Goal: Information Seeking & Learning: Learn about a topic

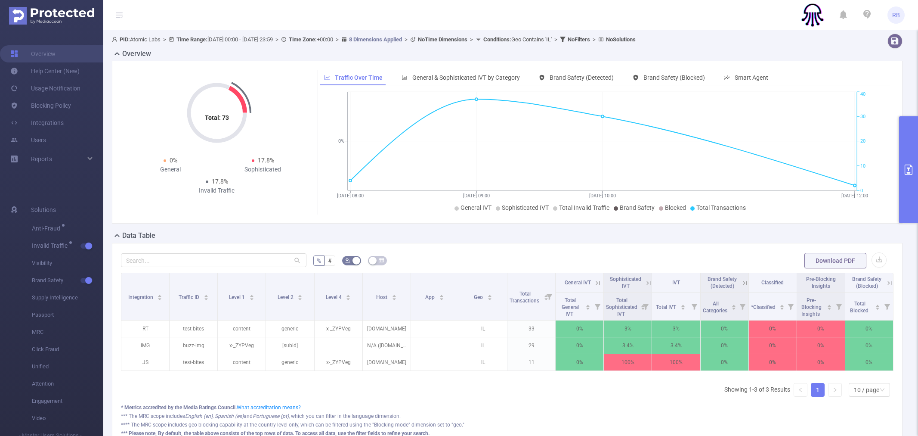
click at [908, 146] on button "primary" at bounding box center [909, 169] width 19 height 107
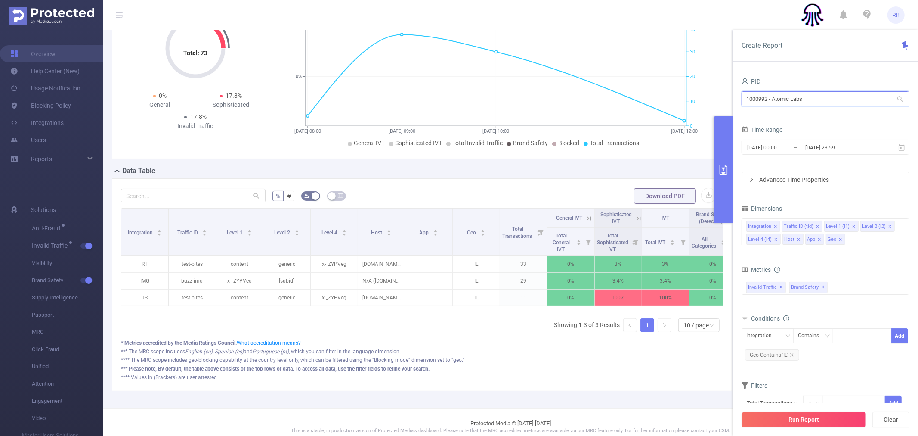
click at [798, 101] on input "1000992 - Atomic Labs" at bounding box center [826, 98] width 168 height 15
type input "ad"
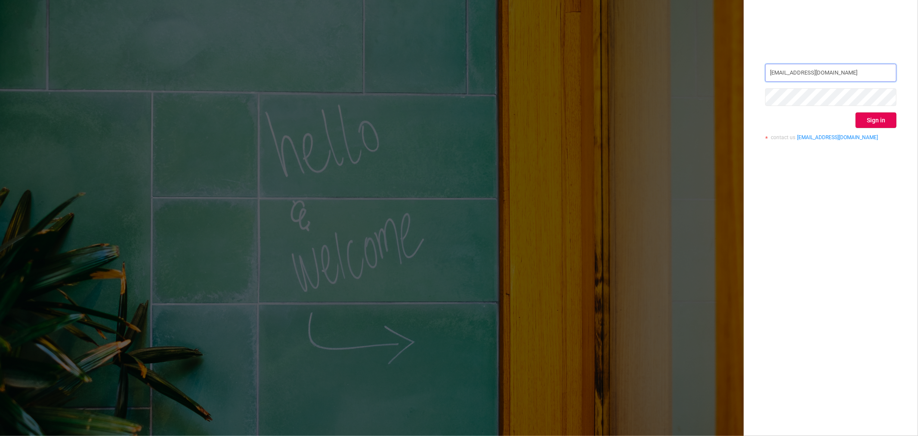
click at [816, 68] on input "rami.belisha@flashtalkin.com" at bounding box center [831, 73] width 131 height 18
type input "rbelisha@mediaocean.com"
click at [875, 173] on div "rbelisha@mediaocean.com Sign in contact us info@protected.media" at bounding box center [831, 218] width 174 height 436
click at [872, 119] on button "Sign in" at bounding box center [876, 120] width 41 height 16
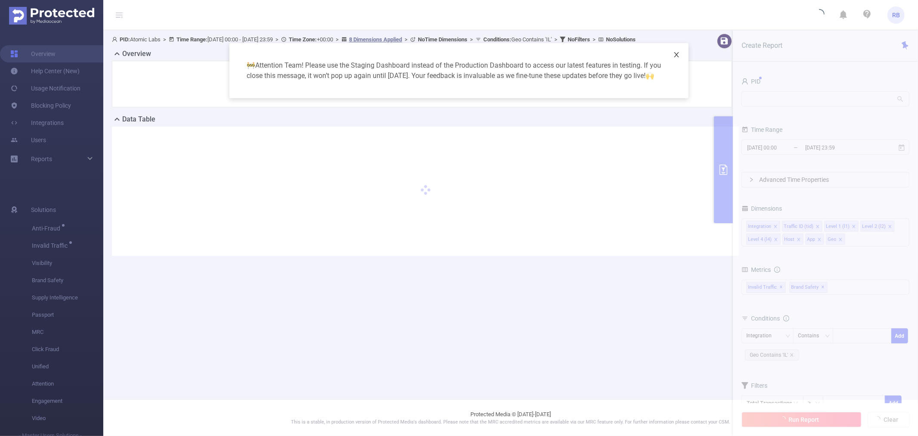
click at [679, 54] on icon "icon: close" at bounding box center [676, 54] width 7 height 7
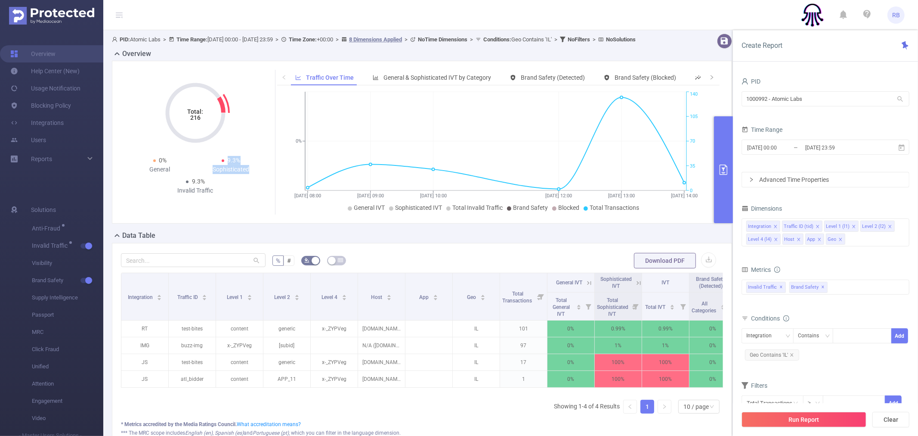
drag, startPoint x: 227, startPoint y: 168, endPoint x: 251, endPoint y: 175, distance: 25.1
click at [251, 174] on div "9.3% Sophisticated" at bounding box center [230, 165] width 71 height 18
click at [250, 174] on div "Sophisticated" at bounding box center [230, 169] width 71 height 9
click at [798, 104] on input "1000992 - Atomic Labs" at bounding box center [826, 98] width 168 height 15
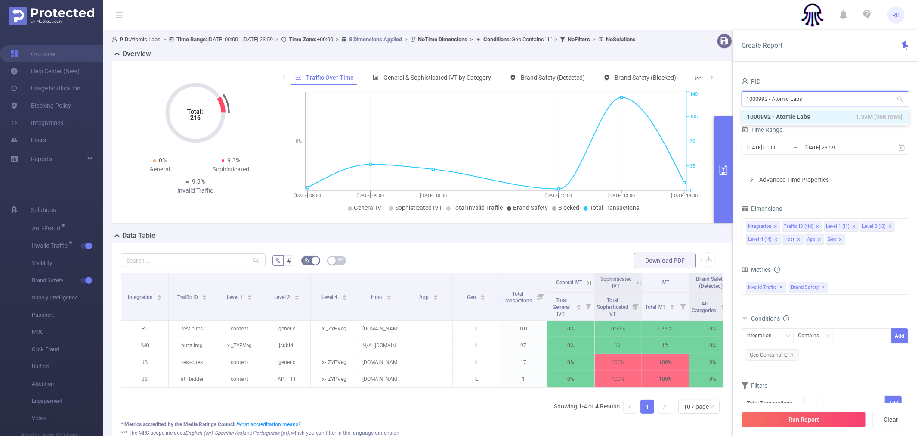
click at [798, 104] on input "1000992 - Atomic Labs" at bounding box center [826, 98] width 168 height 15
type input "ad"
click at [793, 113] on li "1000925 - FT_Adobe_InHouse 180M [54M rows]" at bounding box center [826, 117] width 168 height 14
click at [793, 353] on icon "icon: close" at bounding box center [792, 355] width 4 height 4
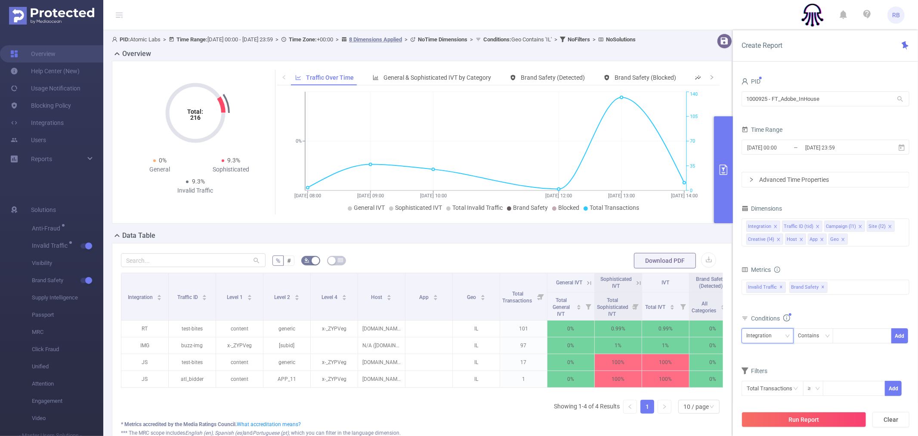
click at [789, 335] on icon "icon: down" at bounding box center [788, 335] width 4 height 3
click at [768, 287] on li "Host" at bounding box center [768, 292] width 52 height 14
click at [845, 324] on div "Conditions" at bounding box center [826, 319] width 168 height 14
click at [847, 329] on div at bounding box center [863, 336] width 50 height 14
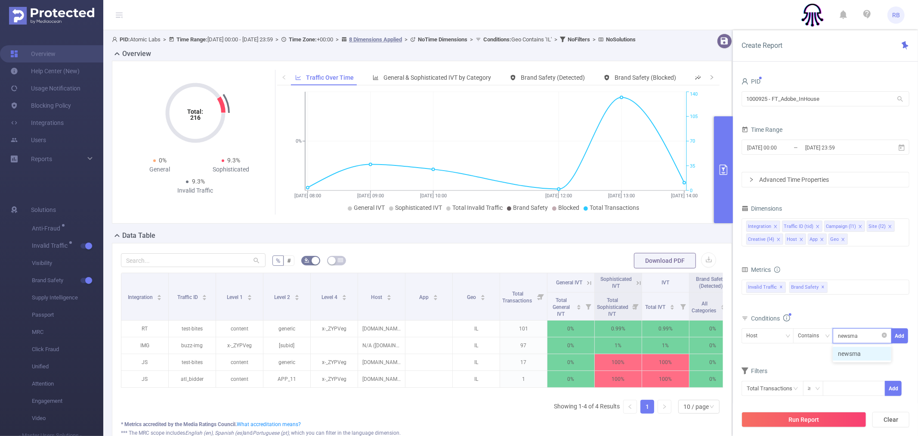
type input "newsmax"
click at [805, 419] on button "Run Report" at bounding box center [804, 420] width 125 height 16
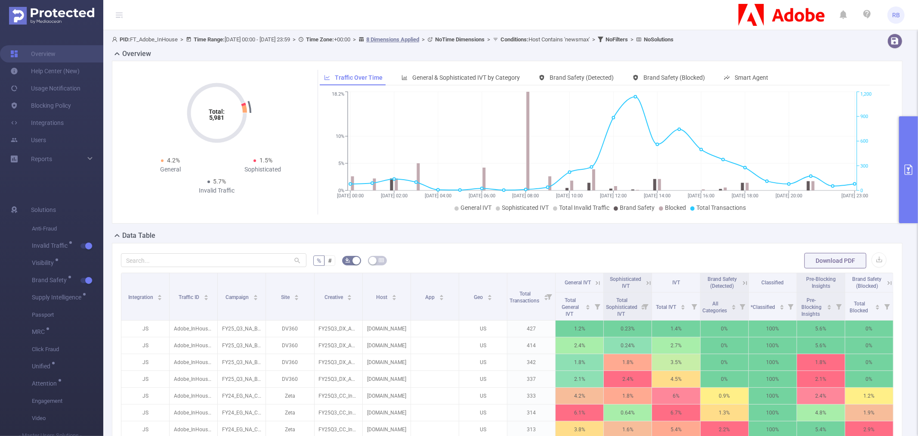
click at [908, 162] on button "primary" at bounding box center [909, 169] width 19 height 107
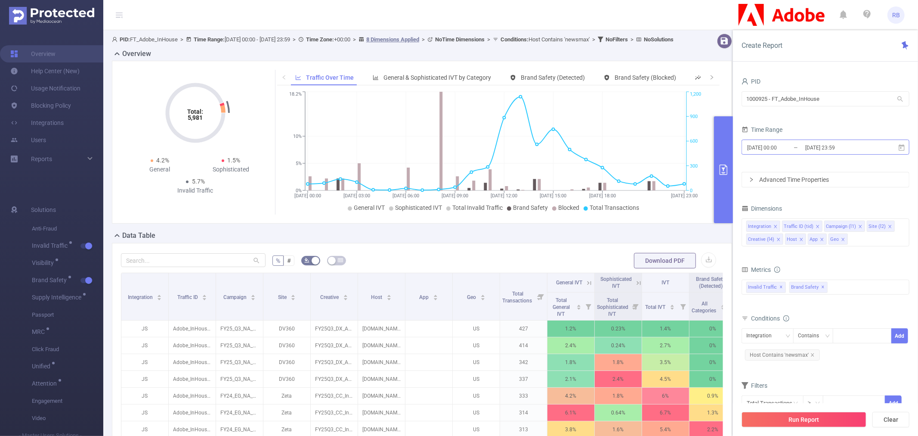
click at [818, 144] on input "[DATE] 23:59" at bounding box center [840, 148] width 70 height 12
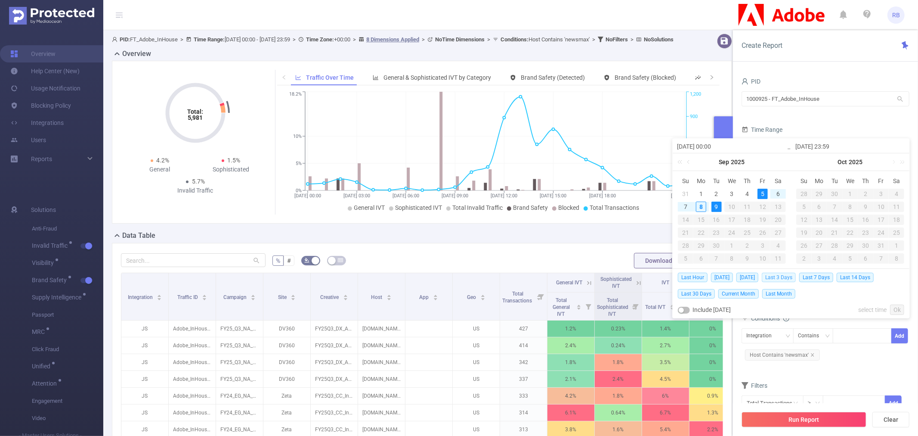
click at [791, 279] on span "Last 3 Days" at bounding box center [779, 277] width 34 height 9
type input "2025-09-05 00:00"
type input "2025-09-08 23:59"
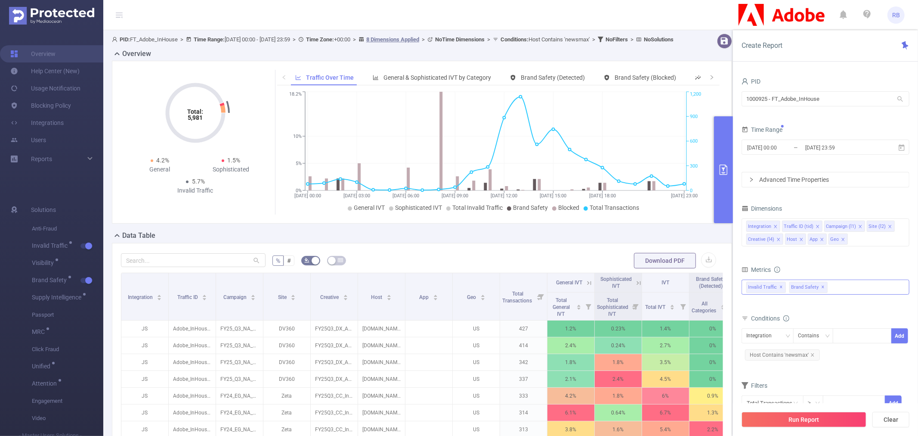
click at [841, 288] on div "Invalid Traffic ✕ Brand Safety ✕" at bounding box center [826, 286] width 168 height 15
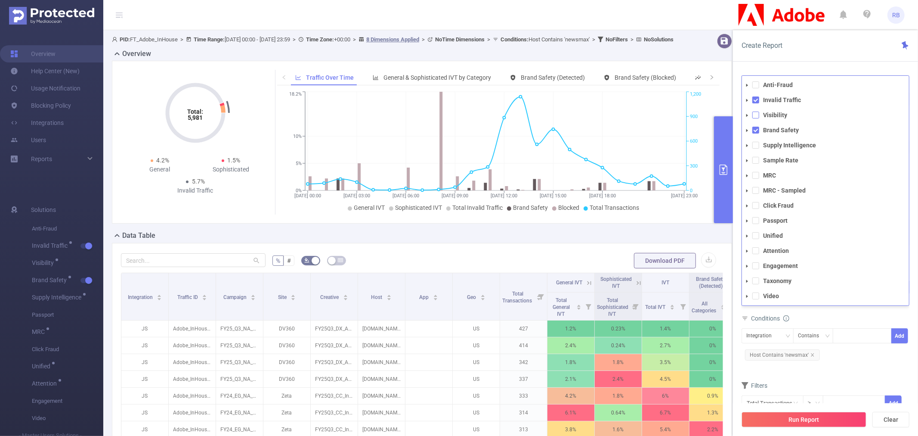
click at [758, 114] on span at bounding box center [756, 115] width 7 height 7
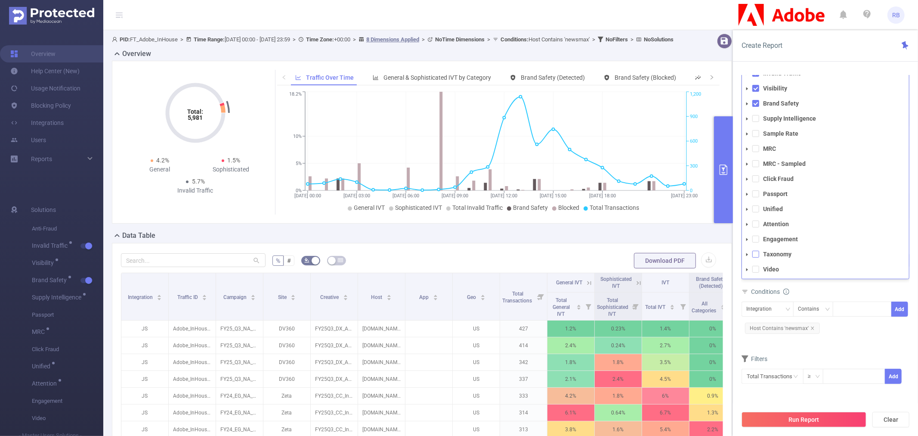
click at [757, 251] on span at bounding box center [756, 254] width 7 height 7
click at [831, 410] on div "Run Report Clear" at bounding box center [825, 419] width 185 height 33
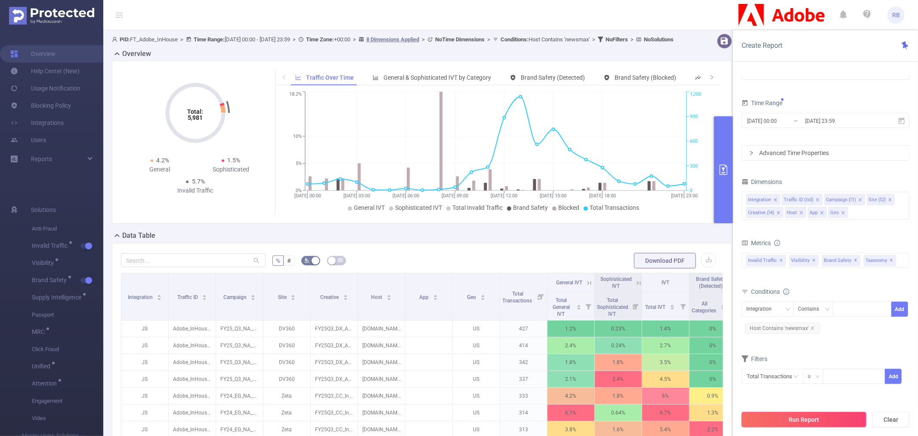
click at [827, 424] on button "Run Report" at bounding box center [804, 420] width 125 height 16
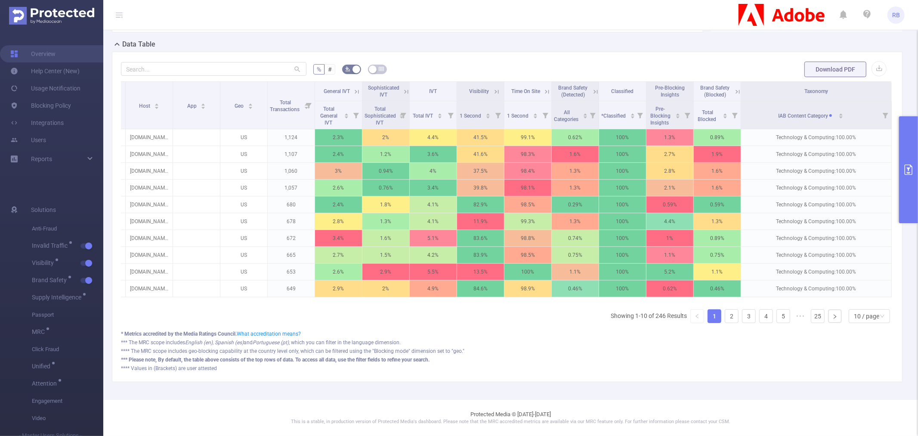
scroll to position [83, 0]
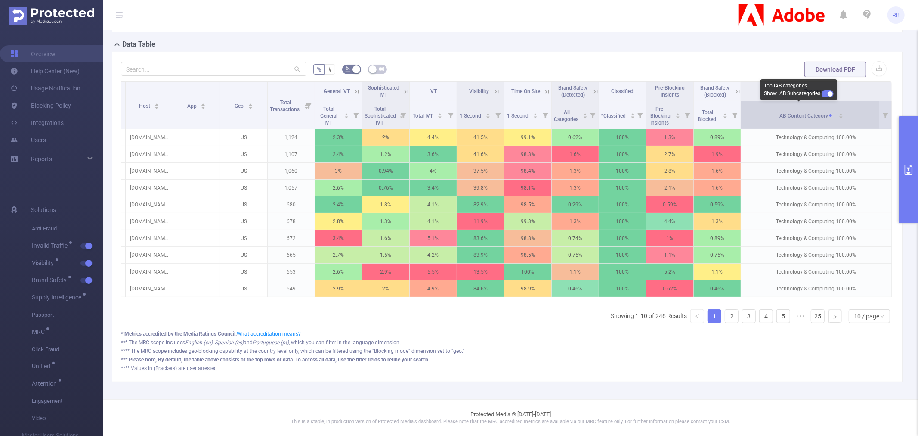
click at [830, 114] on span at bounding box center [831, 115] width 3 height 3
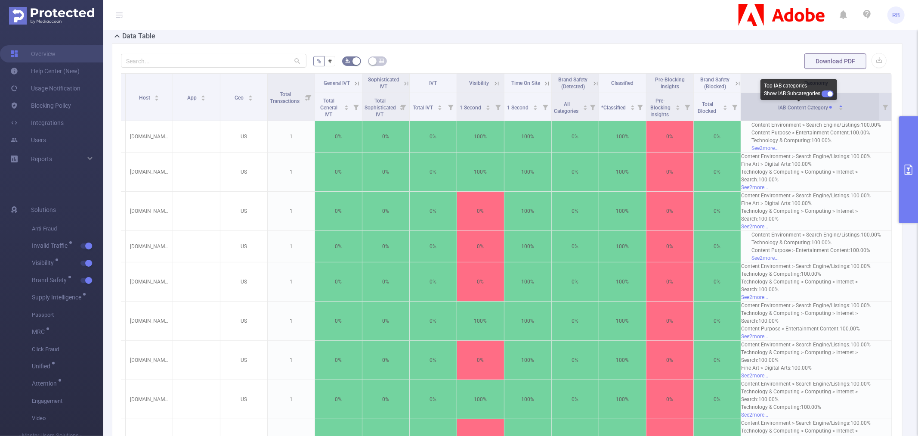
click at [822, 108] on span "IAB Content Category" at bounding box center [807, 108] width 57 height 6
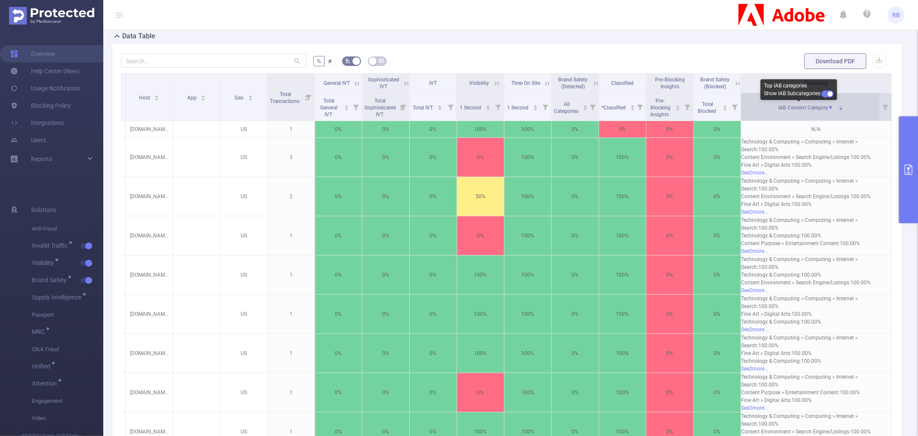
click at [822, 108] on span "IAB Content Category" at bounding box center [807, 108] width 57 height 6
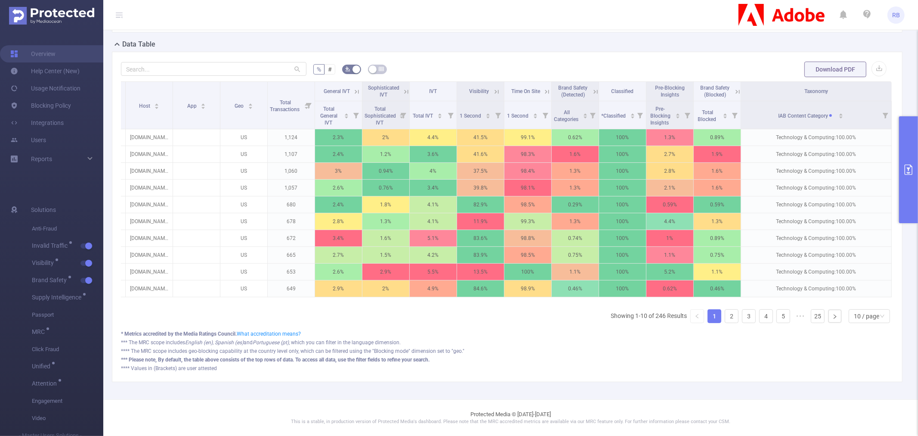
scroll to position [0, 0]
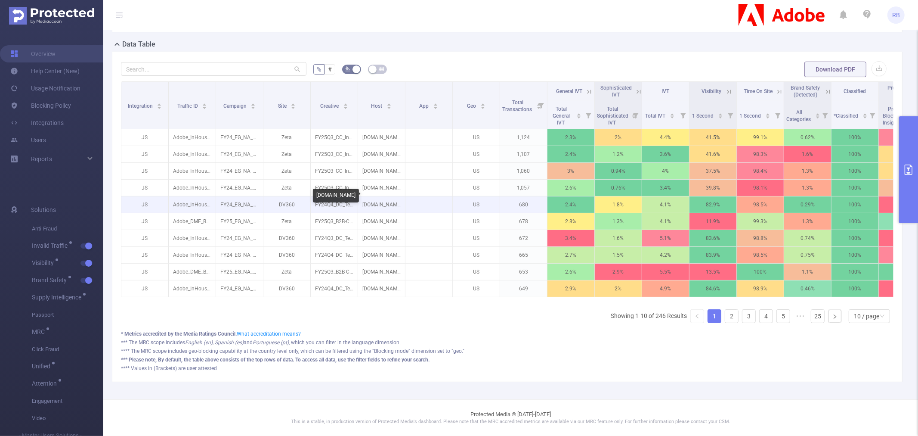
click at [387, 196] on p "newsmax.com" at bounding box center [381, 204] width 47 height 16
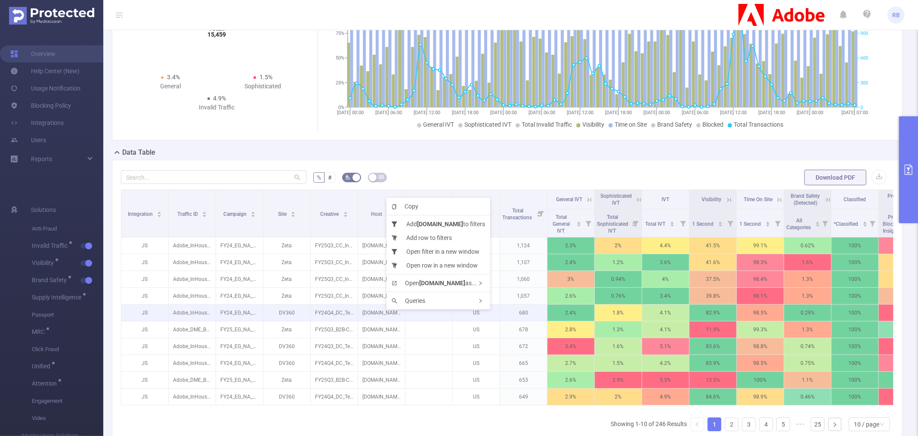
click at [387, 198] on div "Copy Add newsmax.com to filters Add row to filters Open filter in a new window …" at bounding box center [439, 254] width 104 height 112
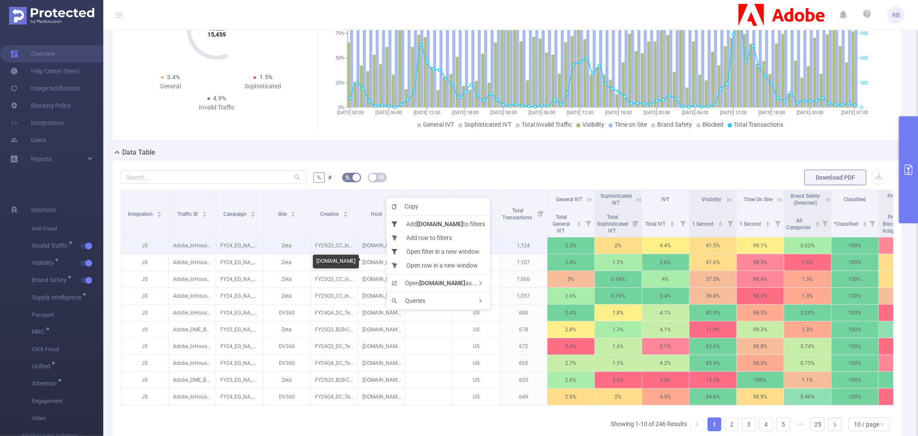
click at [374, 250] on p "newsmax.com" at bounding box center [381, 245] width 47 height 16
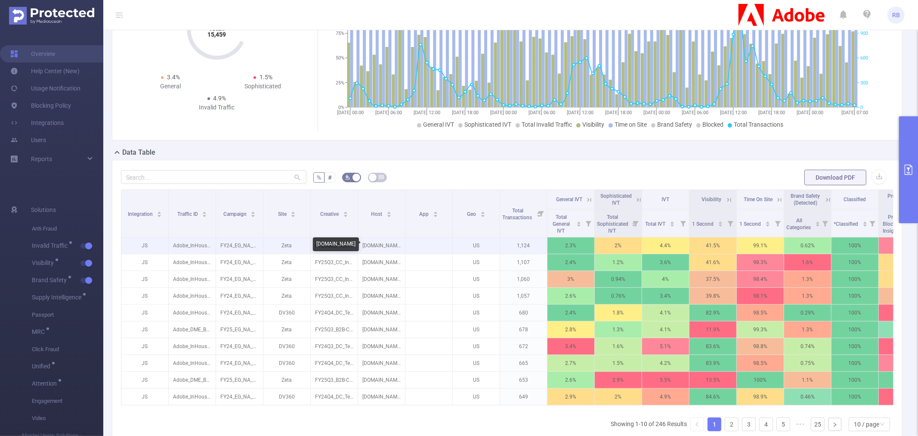
click at [373, 245] on p "newsmax.com" at bounding box center [381, 245] width 47 height 16
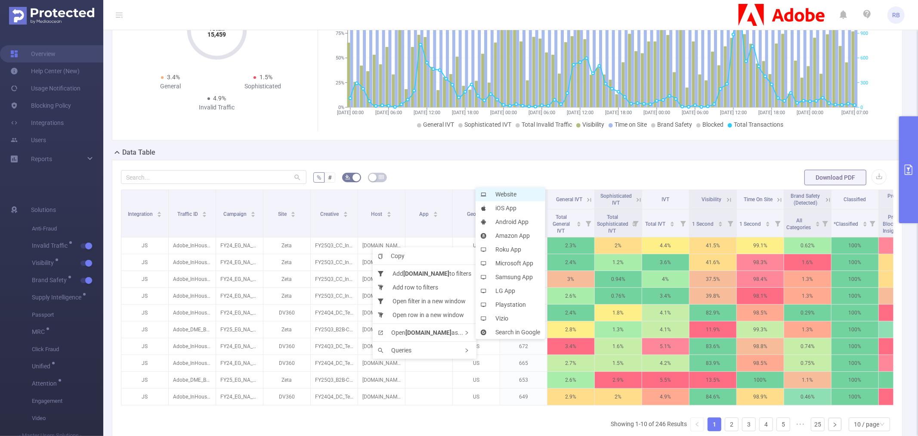
click at [519, 193] on li "Website" at bounding box center [511, 194] width 70 height 14
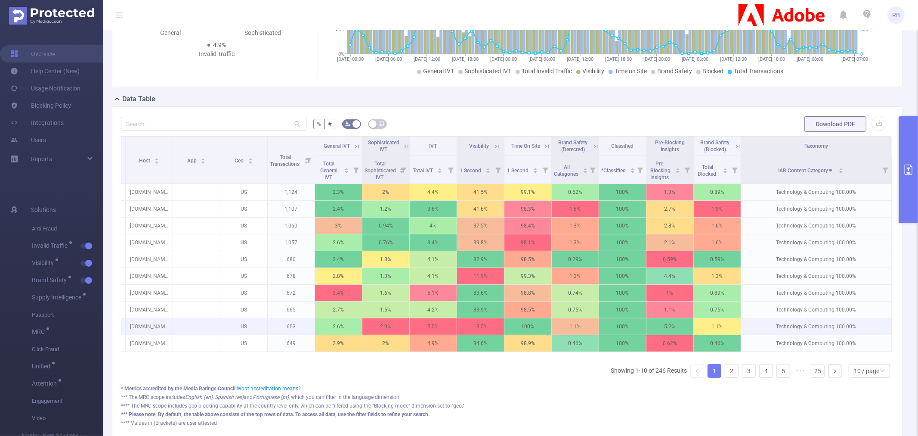
scroll to position [199, 0]
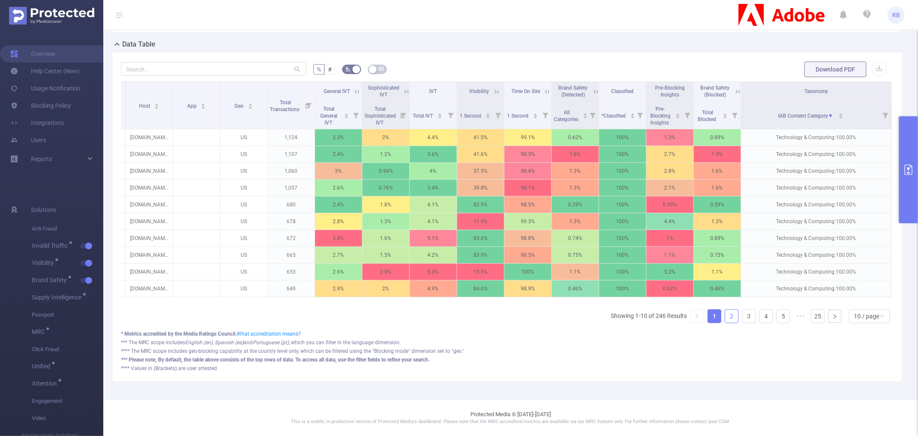
click at [725, 319] on li "2" at bounding box center [732, 316] width 14 height 14
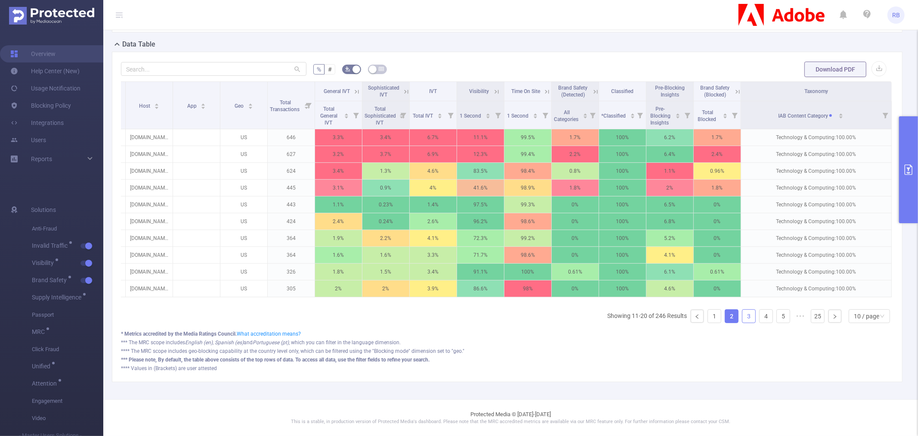
click at [745, 315] on link "3" at bounding box center [749, 316] width 13 height 13
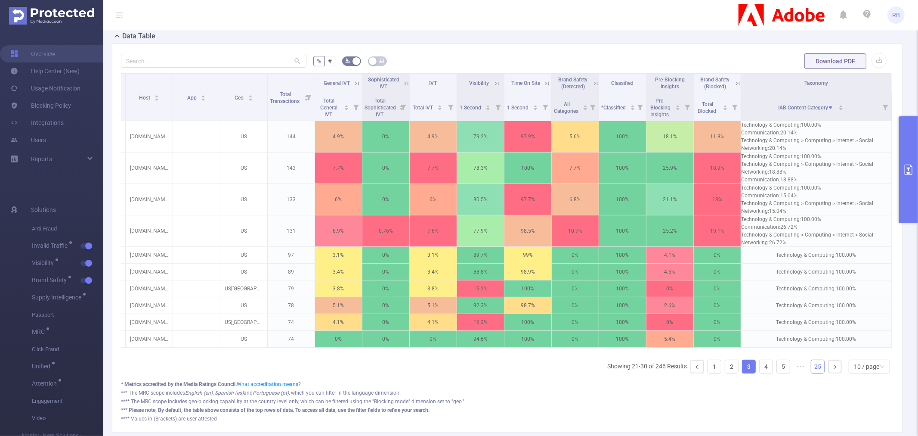
click at [812, 372] on link "25" at bounding box center [818, 366] width 13 height 13
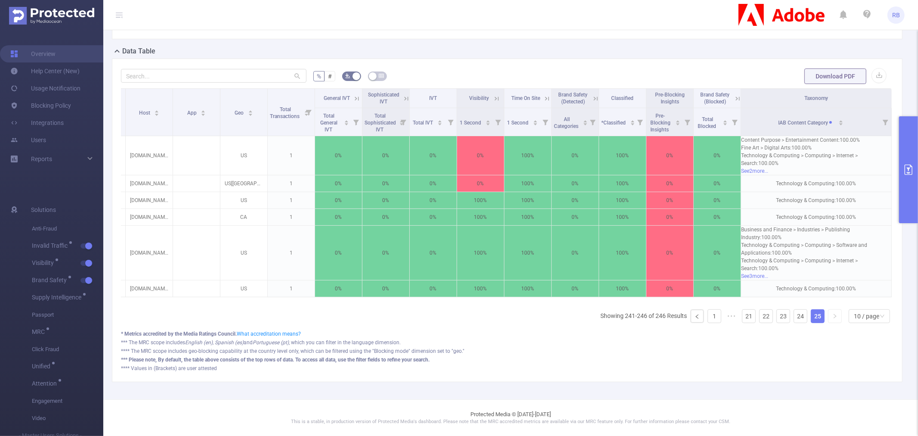
scroll to position [184, 0]
click at [743, 318] on link "21" at bounding box center [749, 316] width 13 height 13
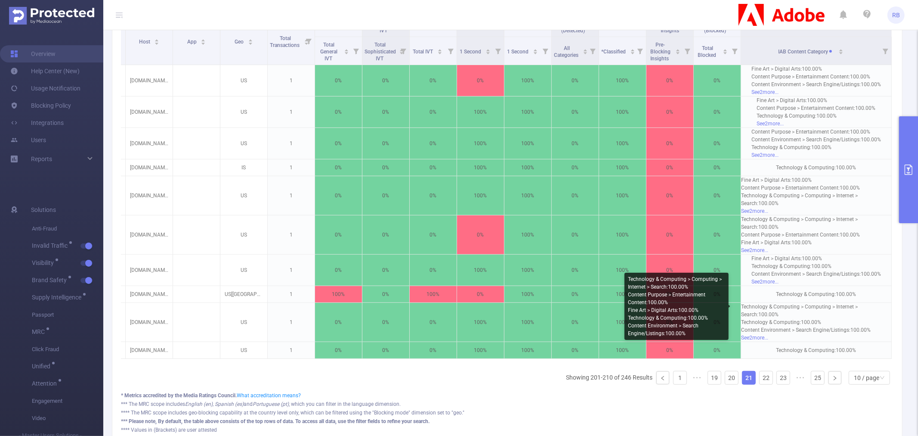
scroll to position [325, 0]
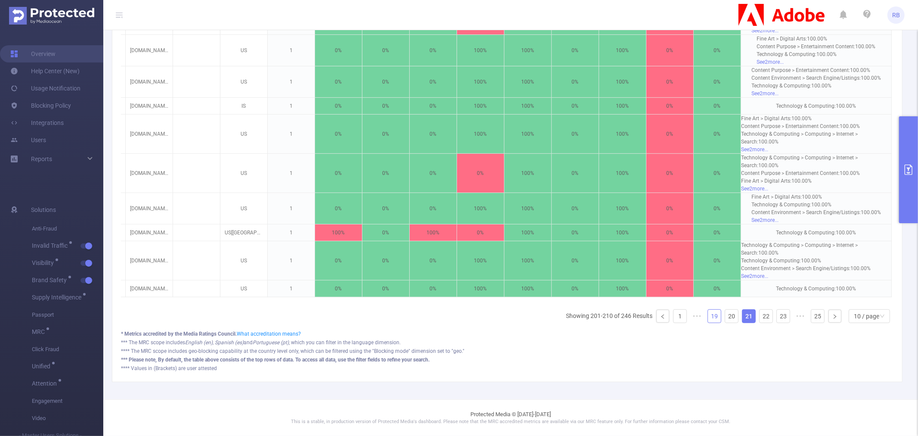
click at [708, 316] on link "19" at bounding box center [714, 316] width 13 height 13
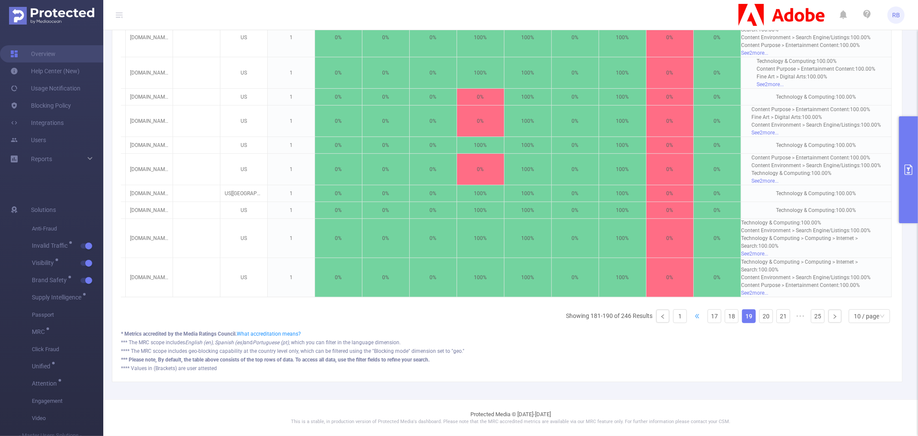
click at [691, 315] on span "•••" at bounding box center [698, 316] width 14 height 14
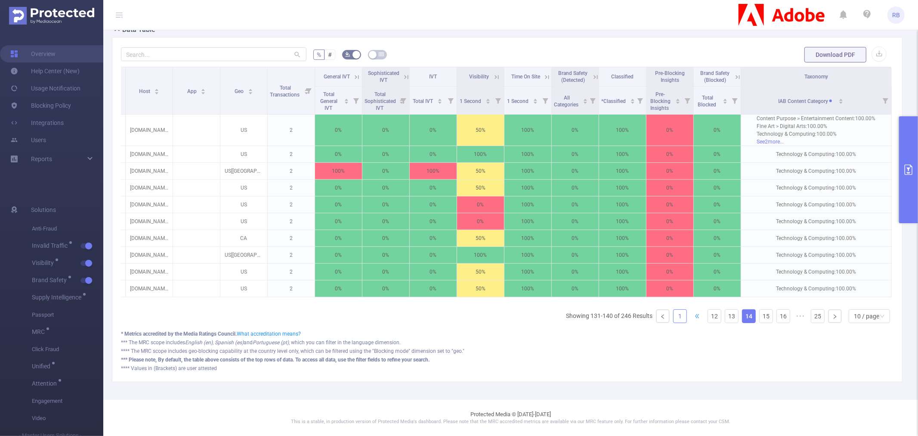
scroll to position [214, 0]
